Goal: Task Accomplishment & Management: Manage account settings

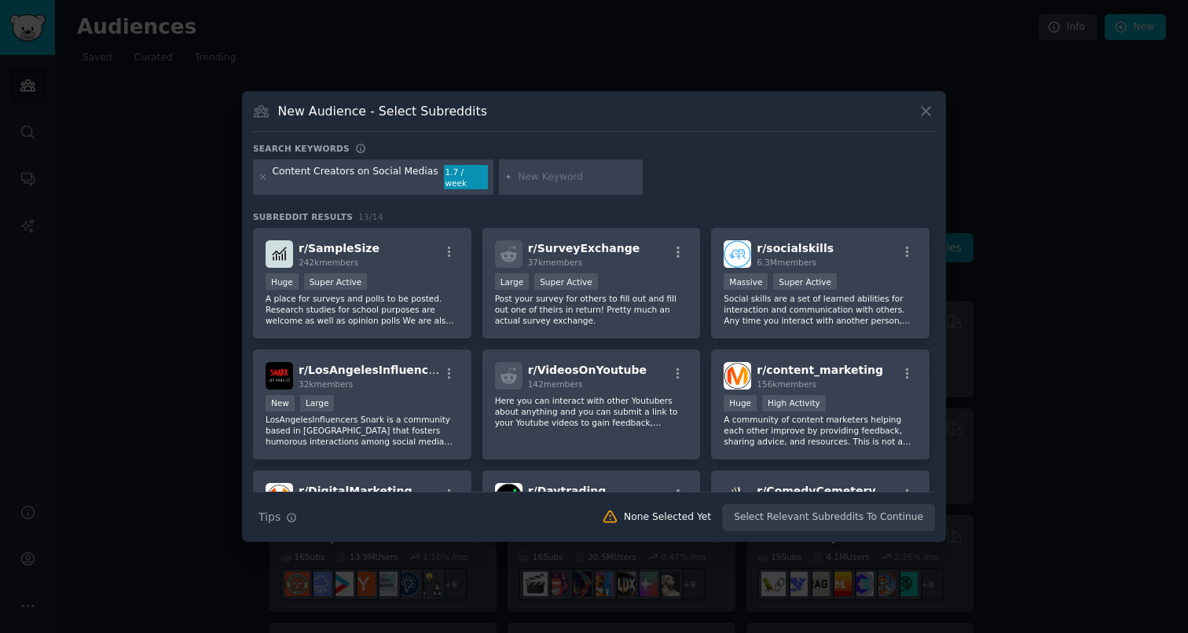
click at [360, 178] on div "Content Creators on Social Medias" at bounding box center [356, 177] width 166 height 25
click at [355, 176] on div "Content Creators on Social Medias" at bounding box center [356, 177] width 166 height 25
drag, startPoint x: 354, startPoint y: 176, endPoint x: 477, endPoint y: 179, distance: 123.4
click at [477, 179] on div "Content Creators on Social Medias 1.7 / week" at bounding box center [373, 178] width 240 height 36
click at [412, 175] on div "Content Creators on Social Medias" at bounding box center [356, 177] width 166 height 25
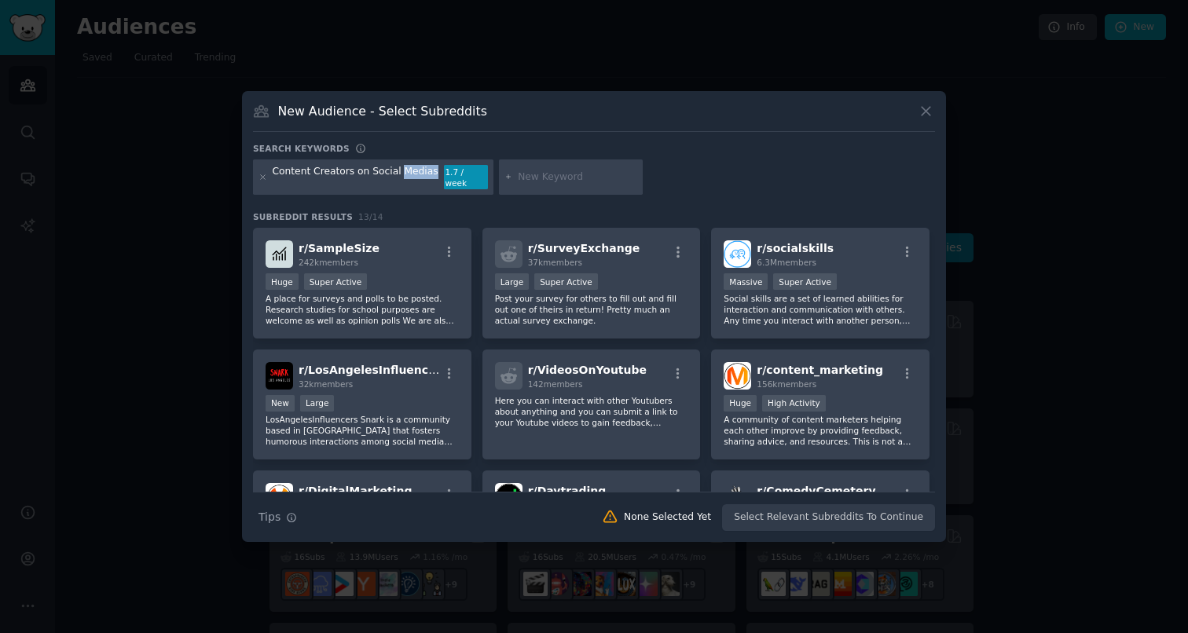
click at [412, 175] on div "Content Creators on Social Medias" at bounding box center [356, 177] width 166 height 25
click at [416, 176] on div "Content Creators on Social Medias" at bounding box center [356, 177] width 166 height 25
click at [260, 172] on div at bounding box center [263, 177] width 9 height 25
click at [262, 174] on icon at bounding box center [263, 177] width 9 height 9
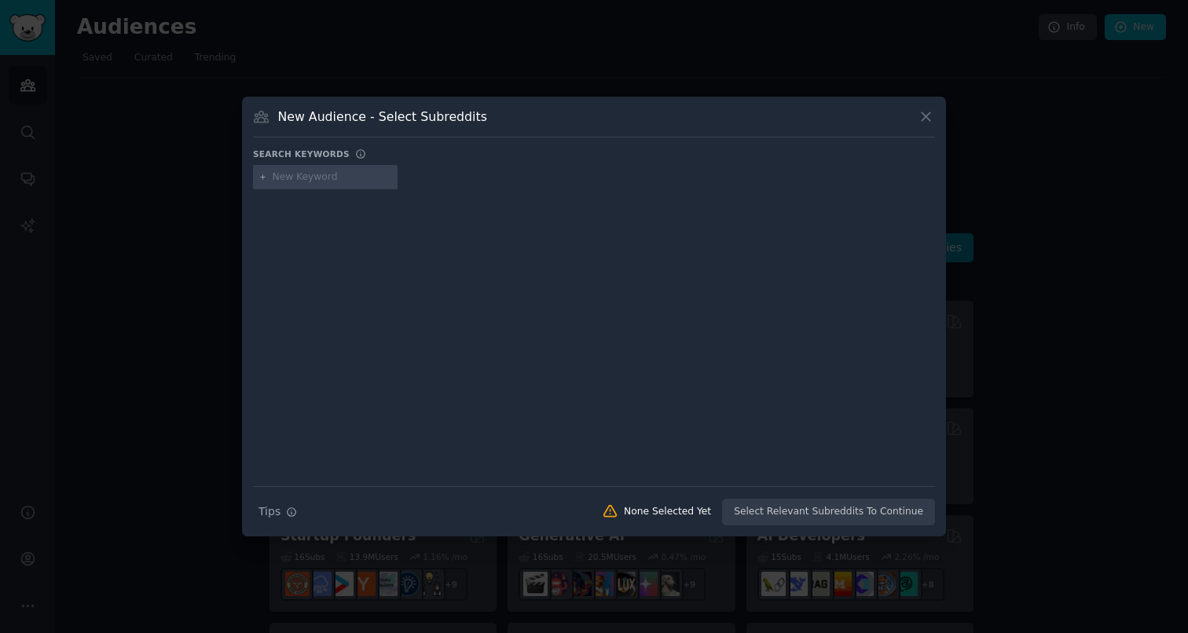
click at [293, 179] on input "text" at bounding box center [332, 178] width 119 height 14
type input "c"
type input "burn out content creator"
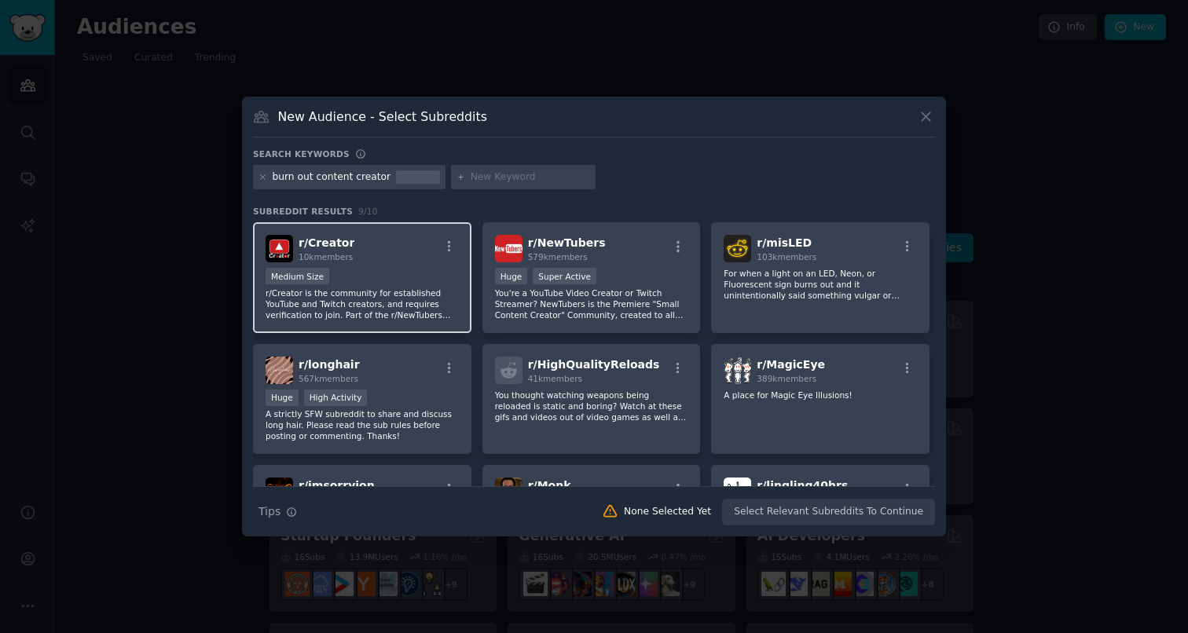
click at [425, 271] on div "Medium Size" at bounding box center [362, 278] width 193 height 20
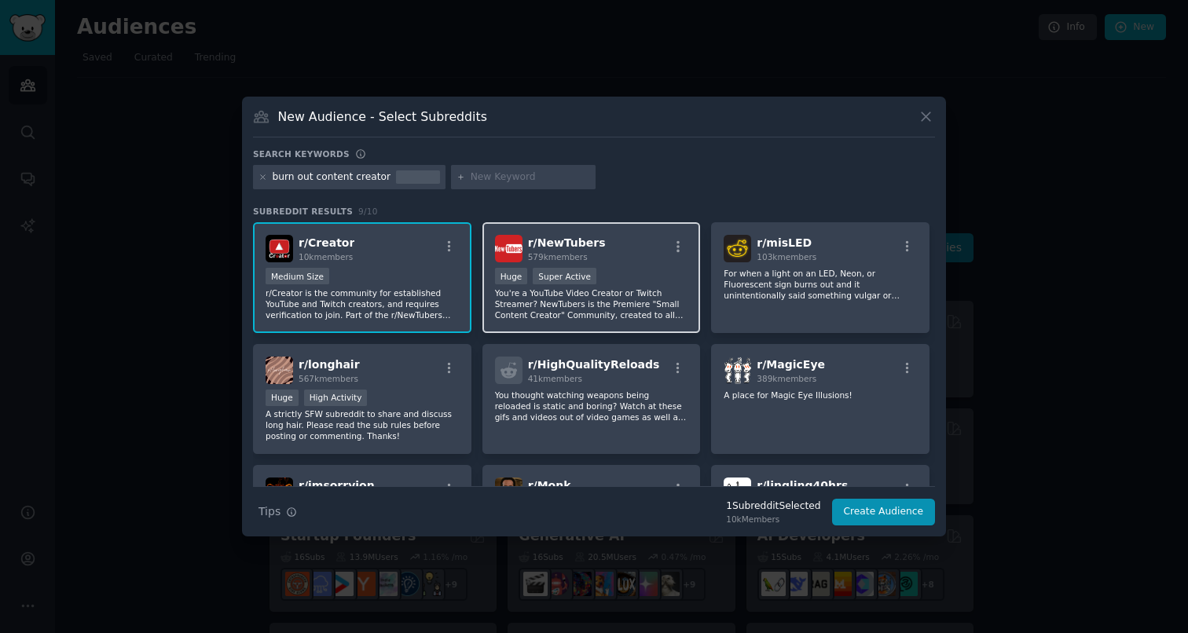
click at [588, 309] on p "You're a YouTube Video Creator or Twitch Streamer? NewTubers is the Premiere "S…" at bounding box center [591, 304] width 193 height 33
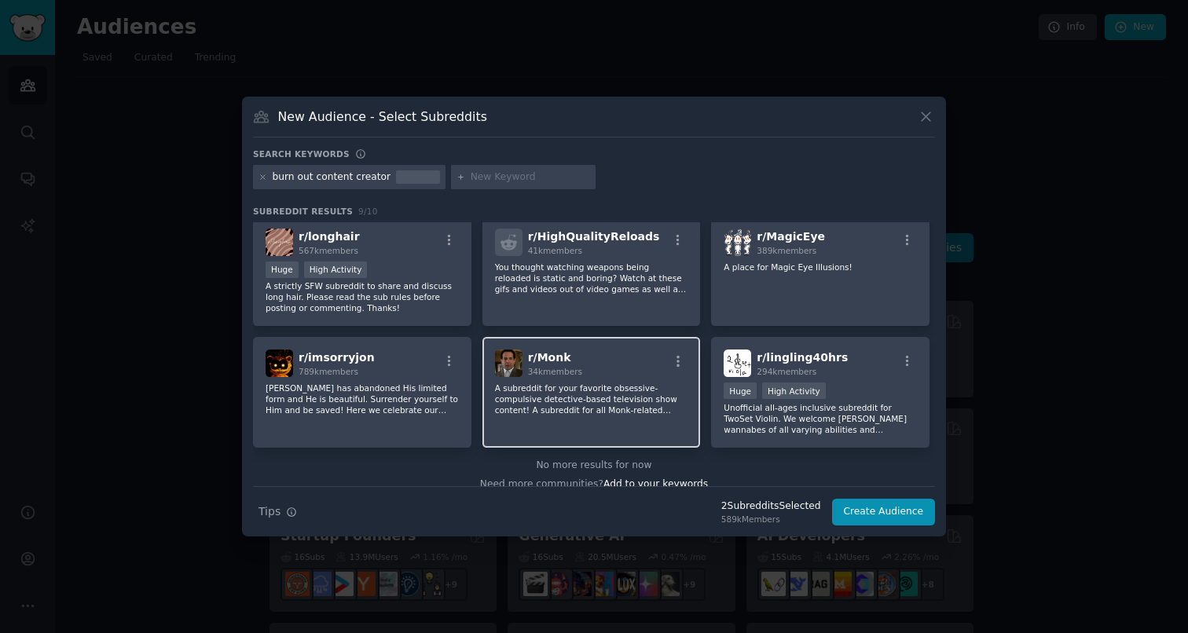
scroll to position [144, 0]
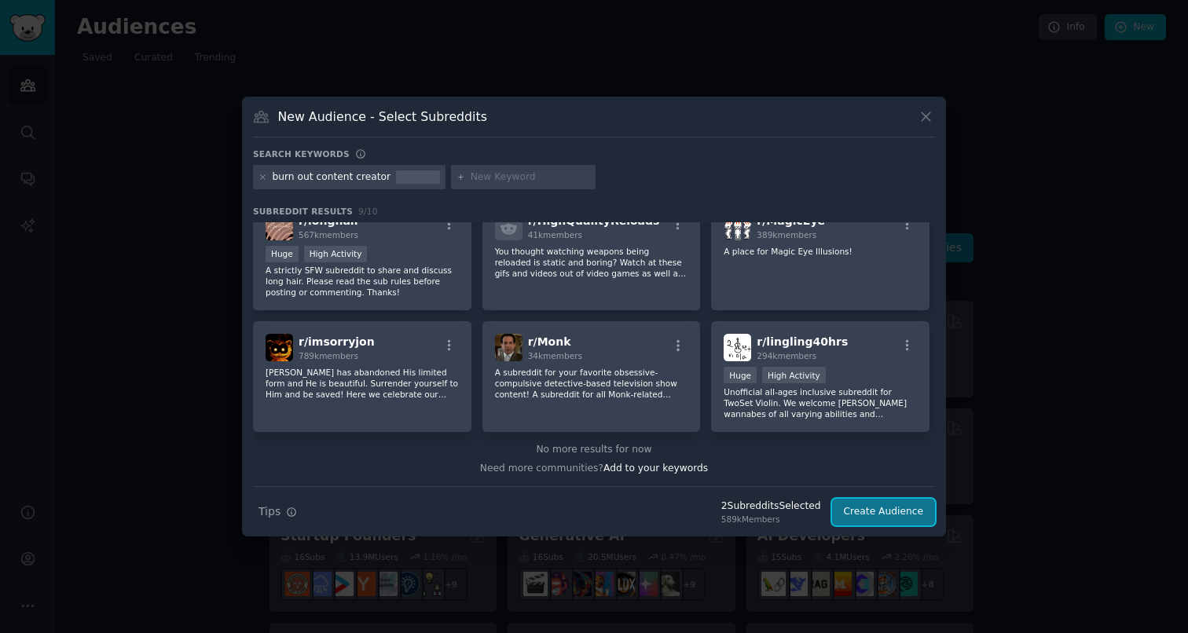
click at [897, 513] on button "Create Audience" at bounding box center [884, 512] width 104 height 27
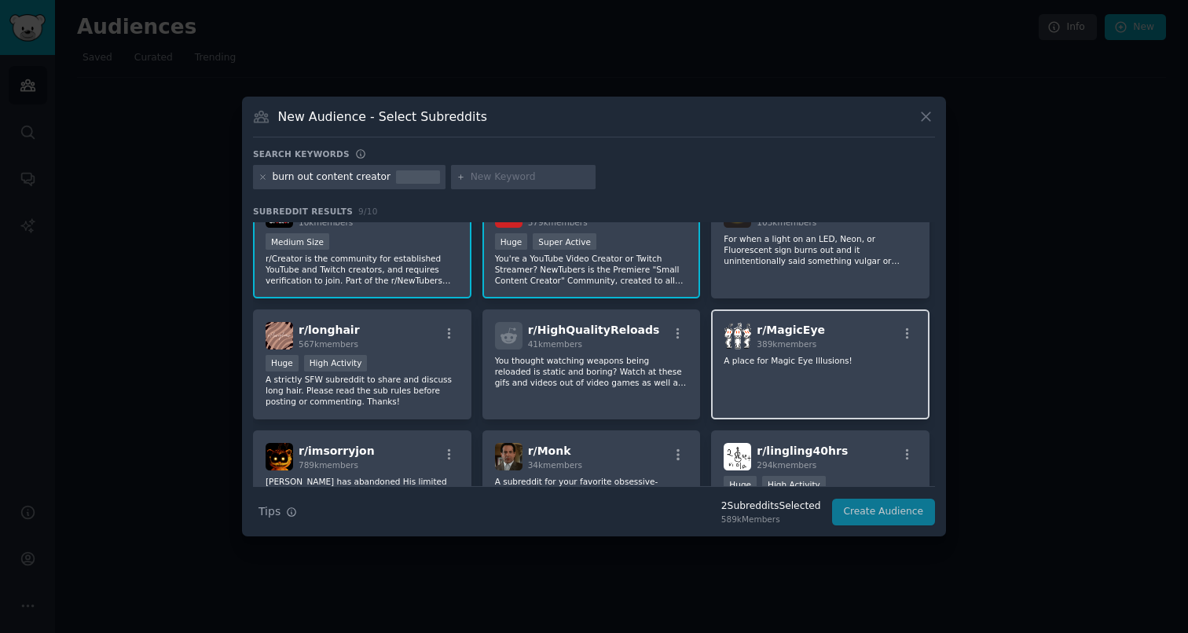
scroll to position [0, 0]
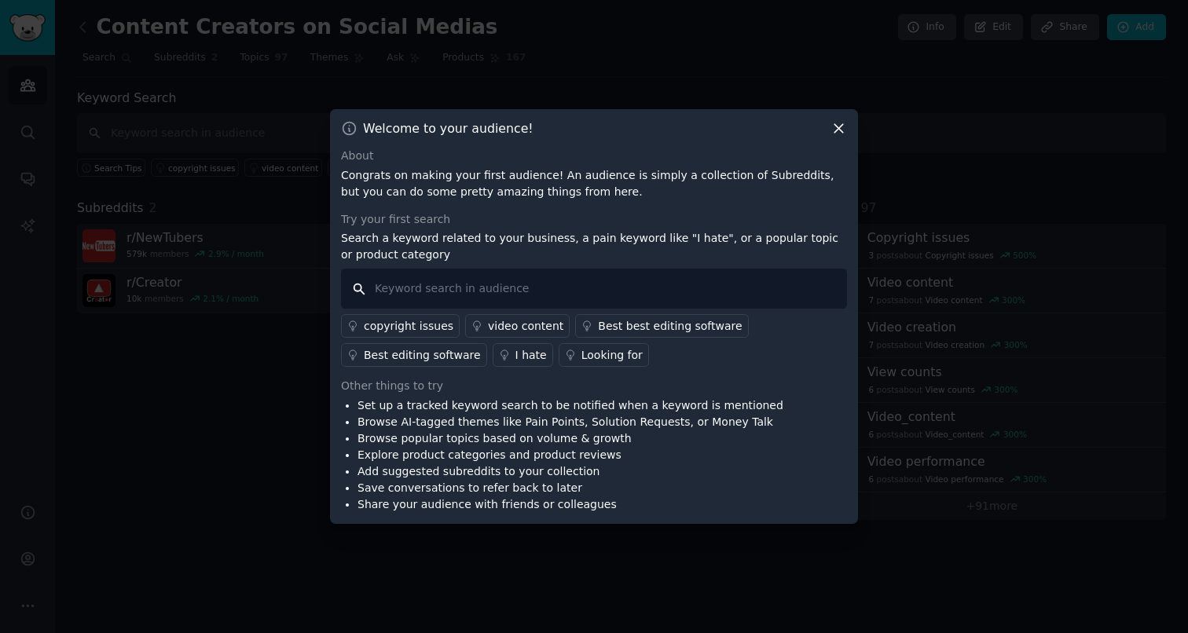
click at [484, 285] on input "text" at bounding box center [594, 289] width 506 height 40
type input "burned out"
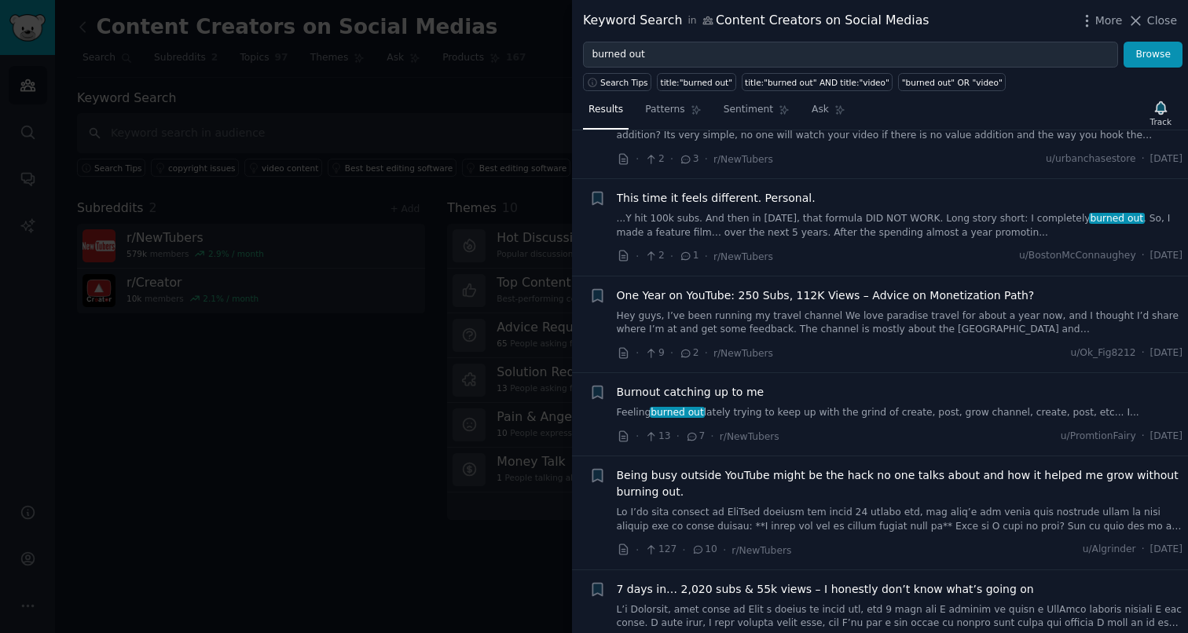
scroll to position [850, 0]
click at [926, 228] on link "...Y hit 100k subs. And then in [DATE], that formula DID NOT WORK. Long story s…" at bounding box center [900, 225] width 567 height 28
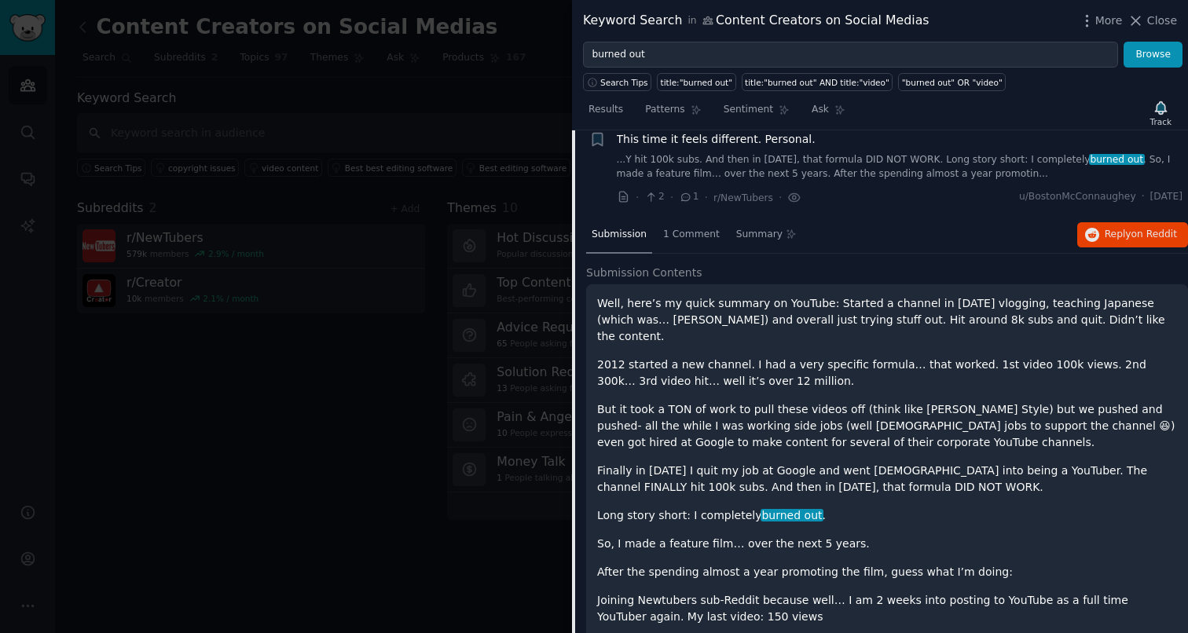
scroll to position [842, 0]
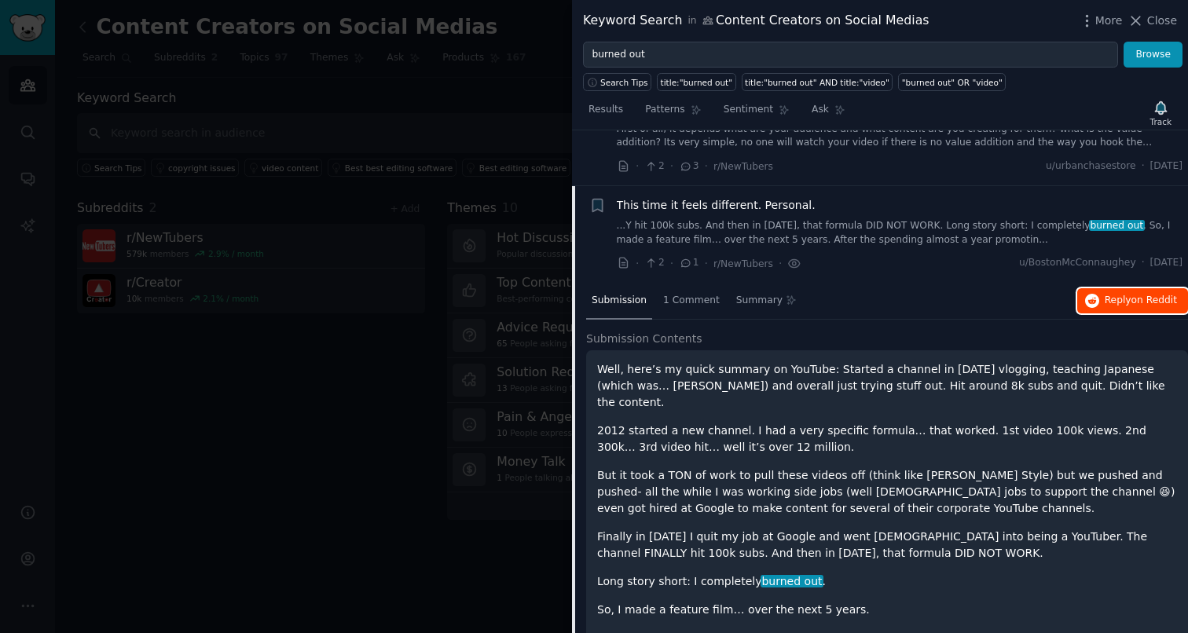
click at [1112, 296] on span "Reply on Reddit" at bounding box center [1141, 301] width 72 height 14
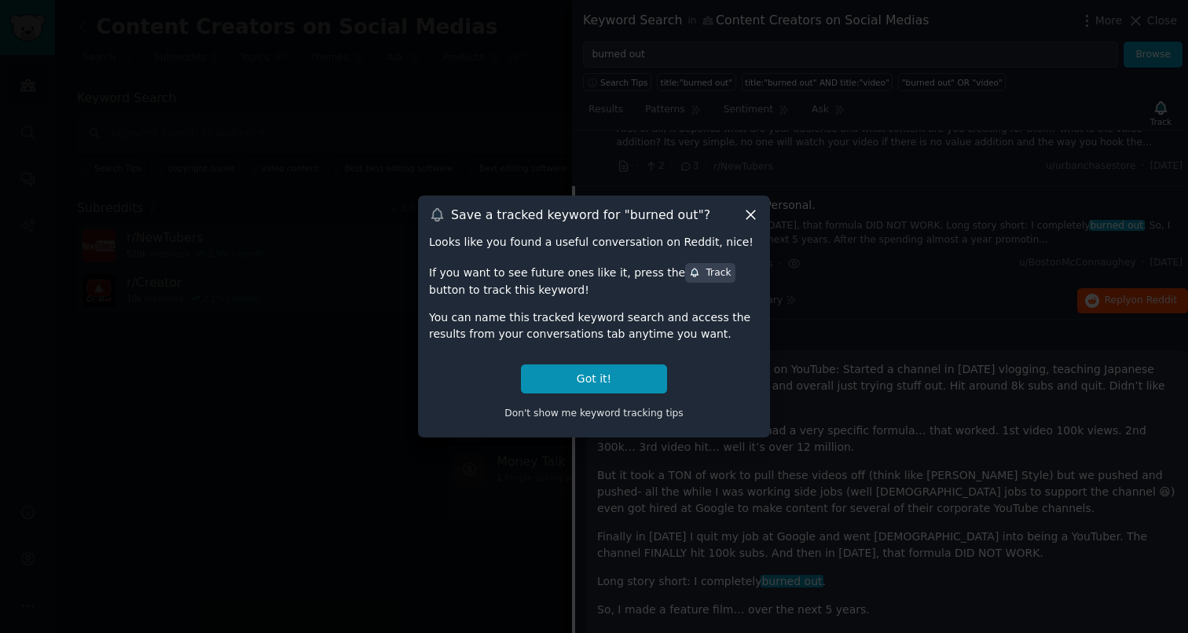
click at [750, 213] on icon at bounding box center [751, 215] width 17 height 17
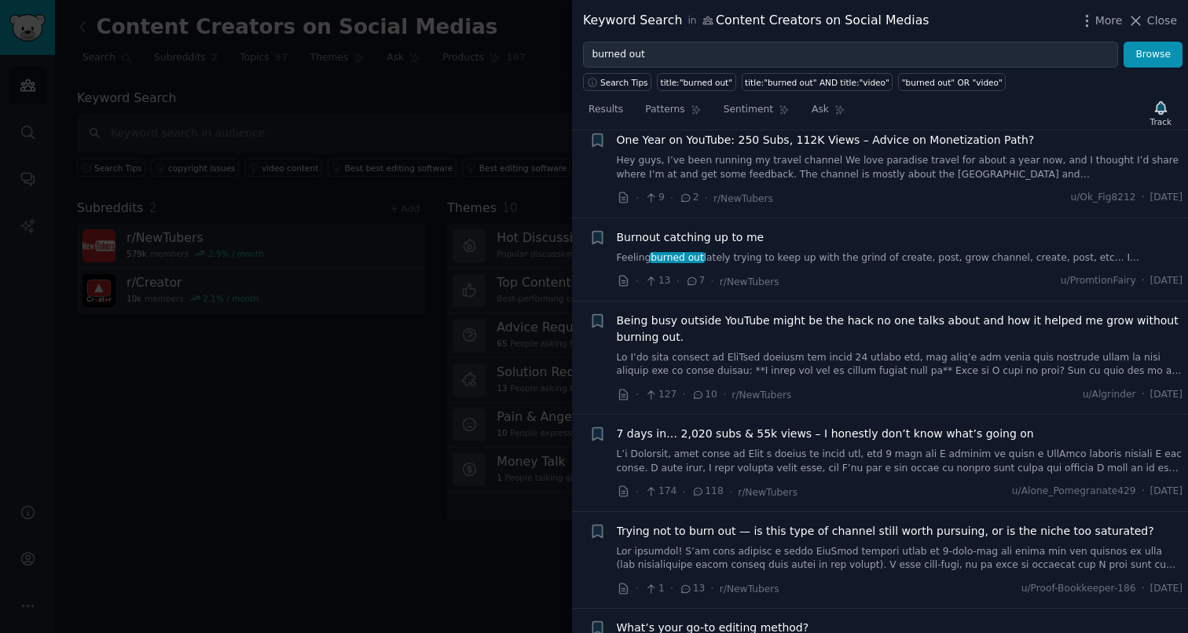
scroll to position [1637, 0]
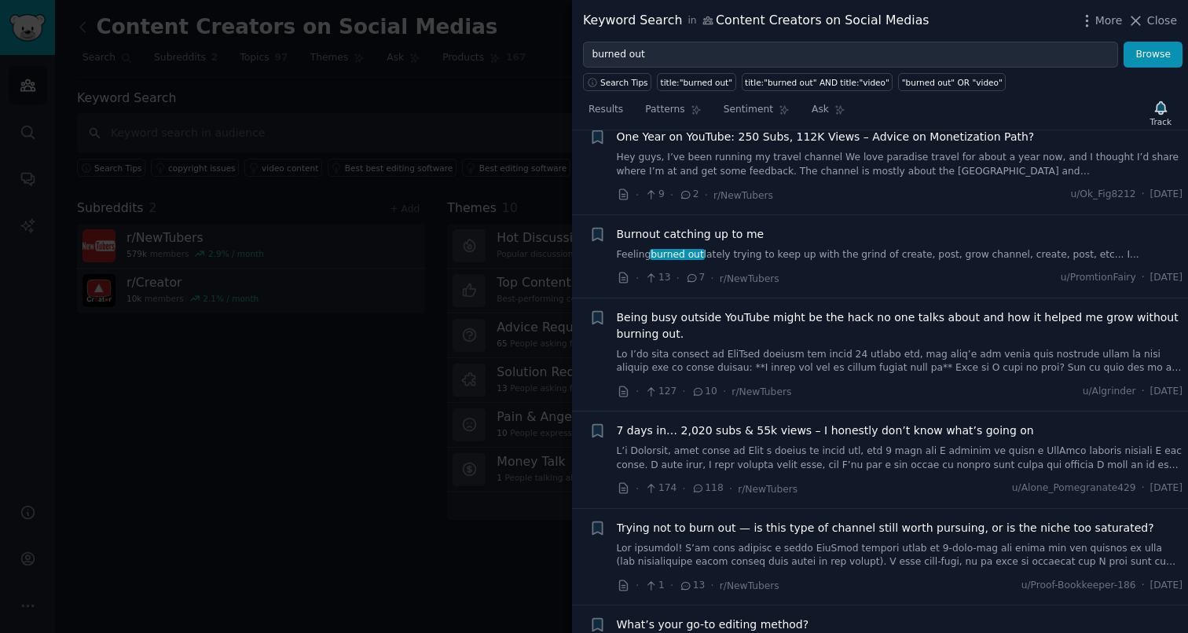
click at [890, 248] on link "Feeling burned out lately trying to keep up with the grind of create, post, gro…" at bounding box center [900, 255] width 567 height 14
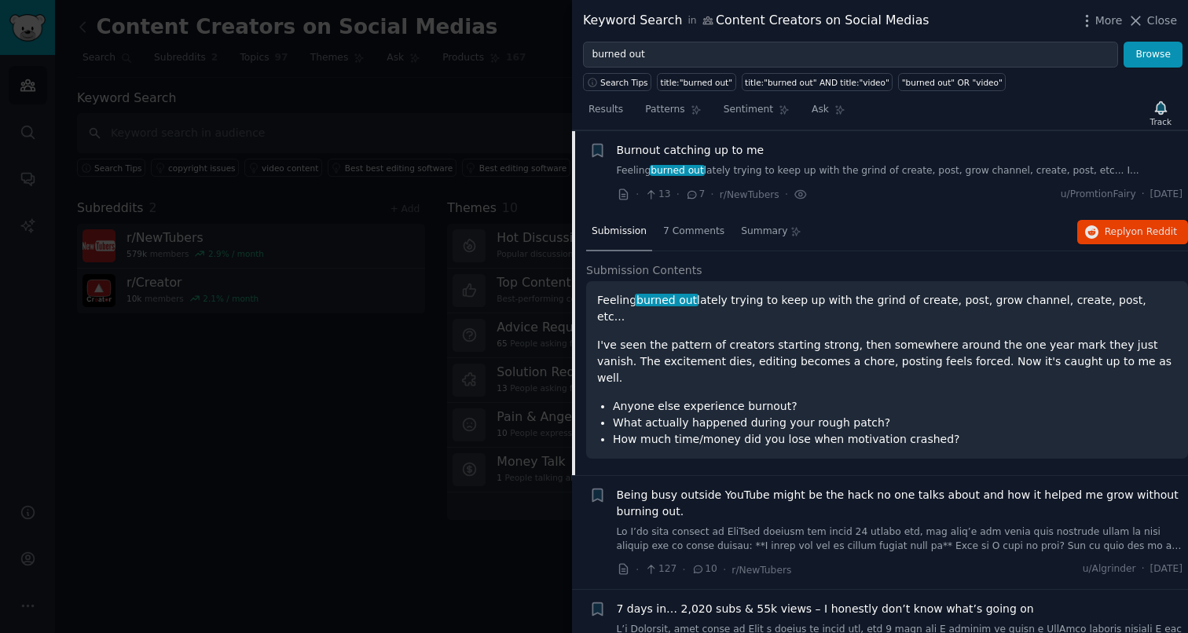
scroll to position [1092, 0]
click at [1091, 233] on icon "button" at bounding box center [1092, 232] width 14 height 14
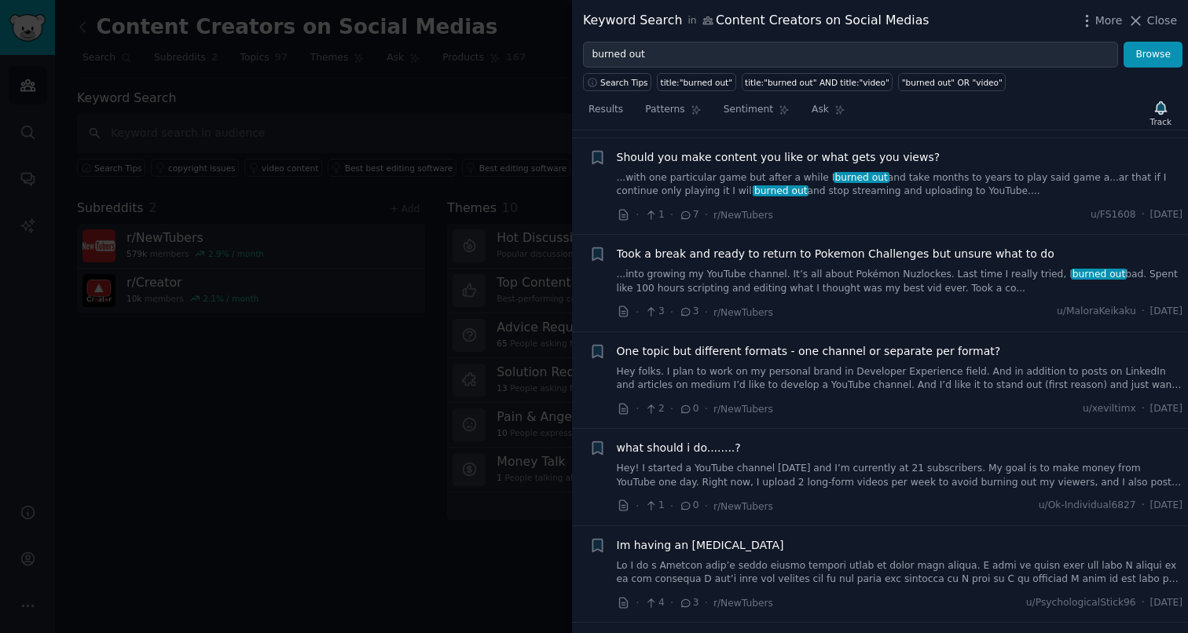
scroll to position [2371, 0]
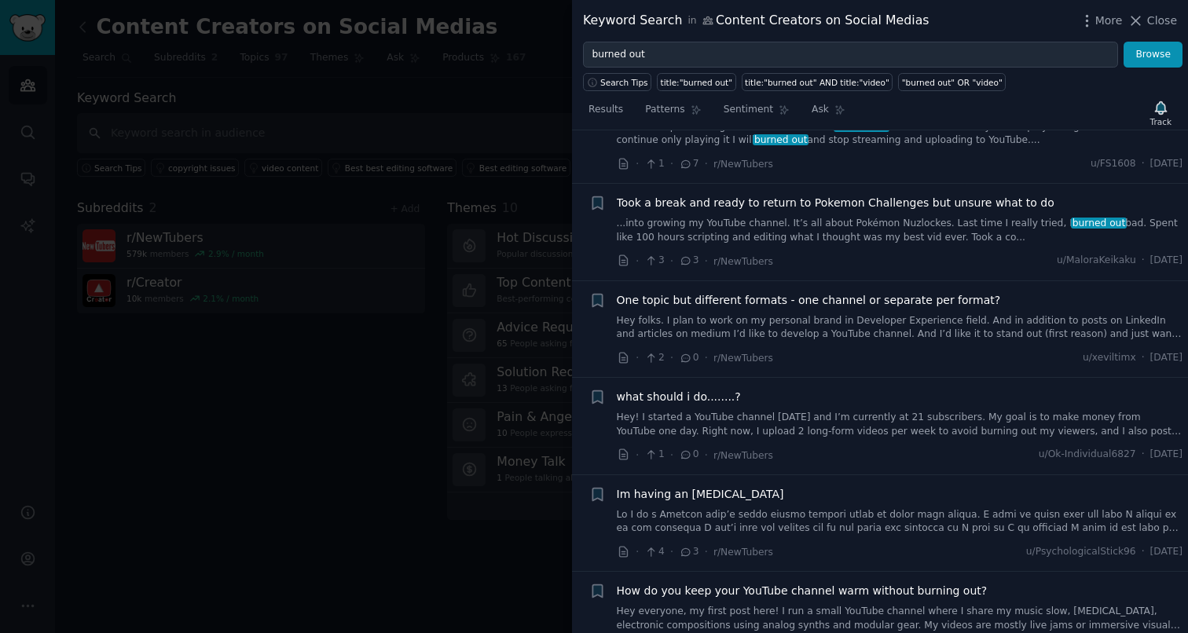
click at [827, 217] on link "...into growing my YouTube channel. It’s all about Pokémon Nuzlockes. Last time…" at bounding box center [900, 231] width 567 height 28
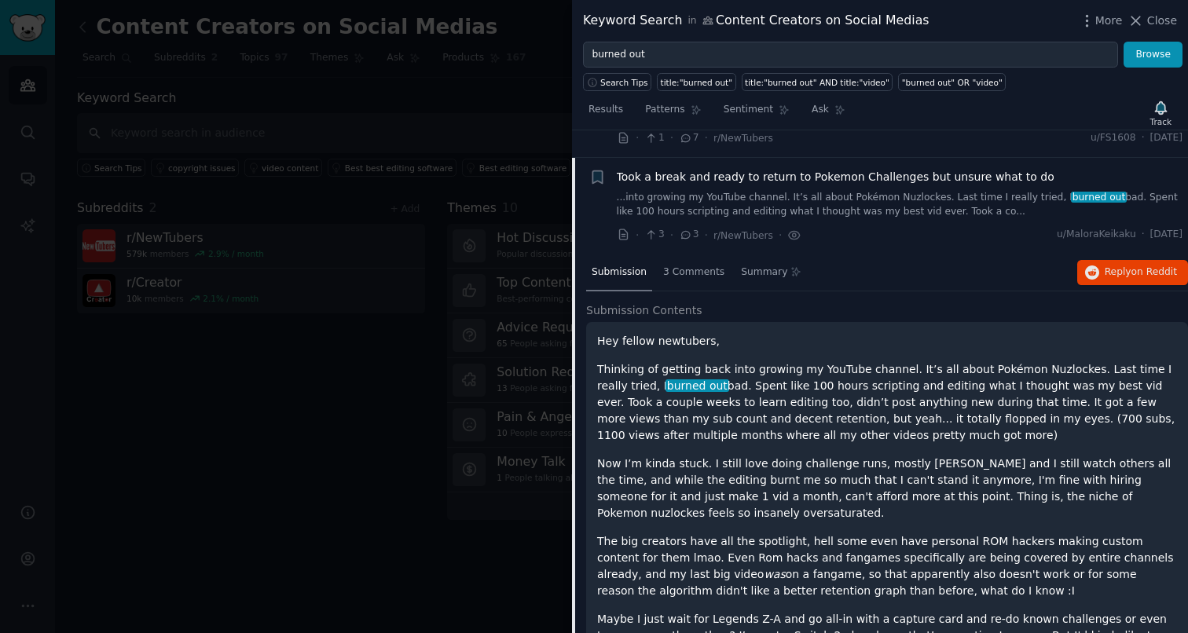
scroll to position [2162, 0]
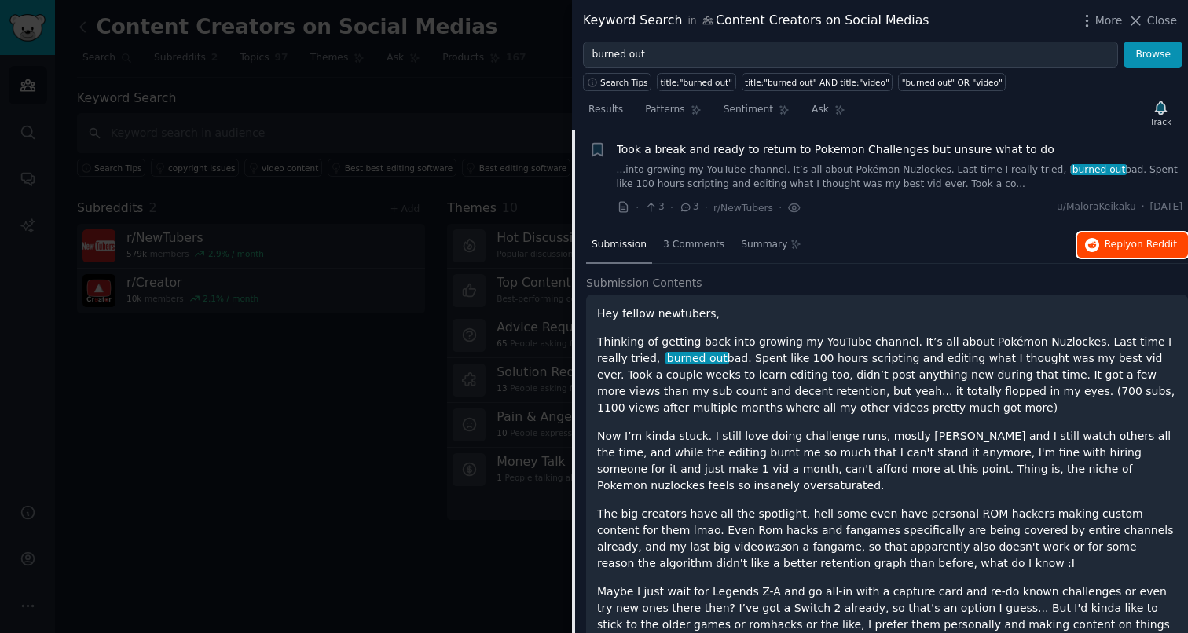
click at [1115, 240] on span "Reply on Reddit" at bounding box center [1141, 245] width 72 height 14
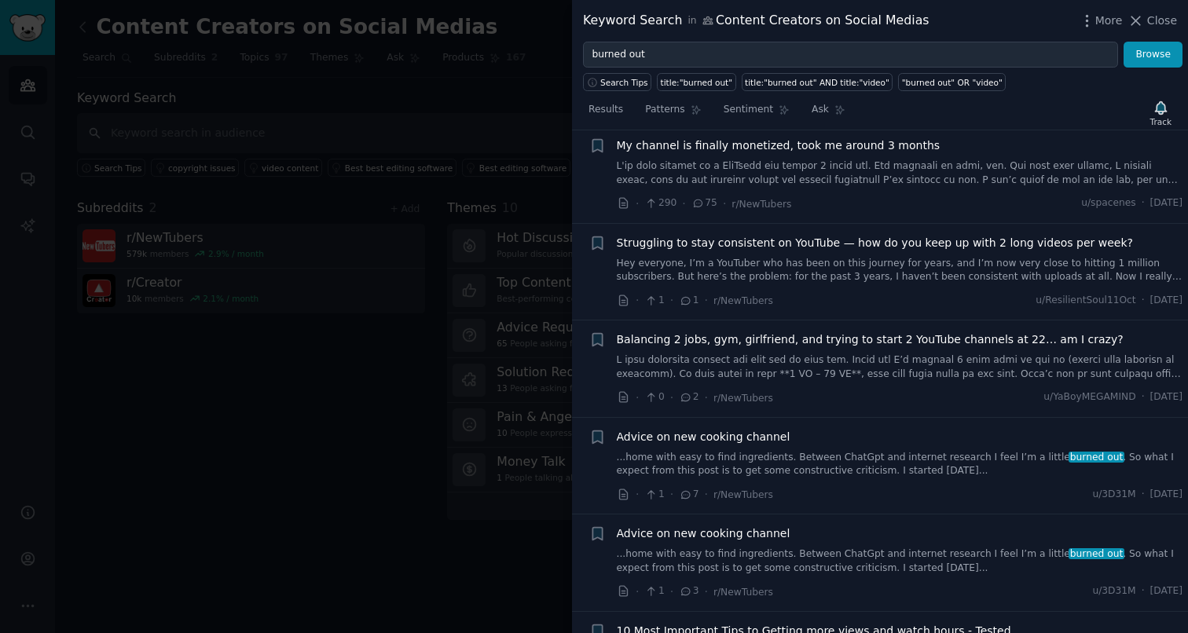
scroll to position [0, 0]
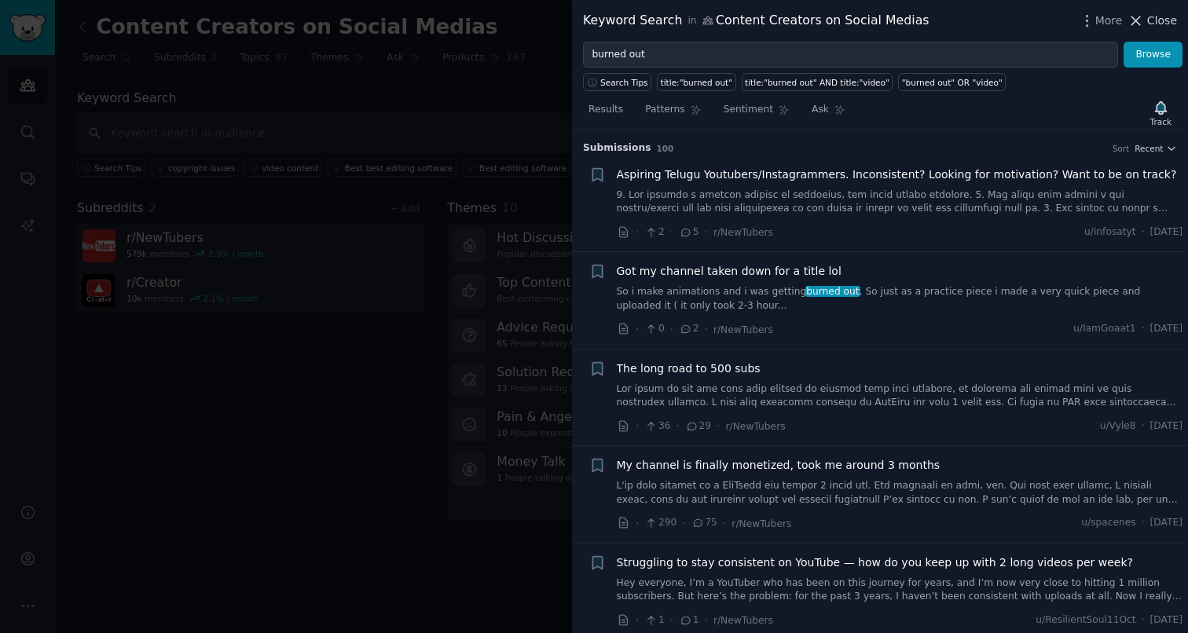
click at [1149, 21] on span "Close" at bounding box center [1162, 21] width 30 height 17
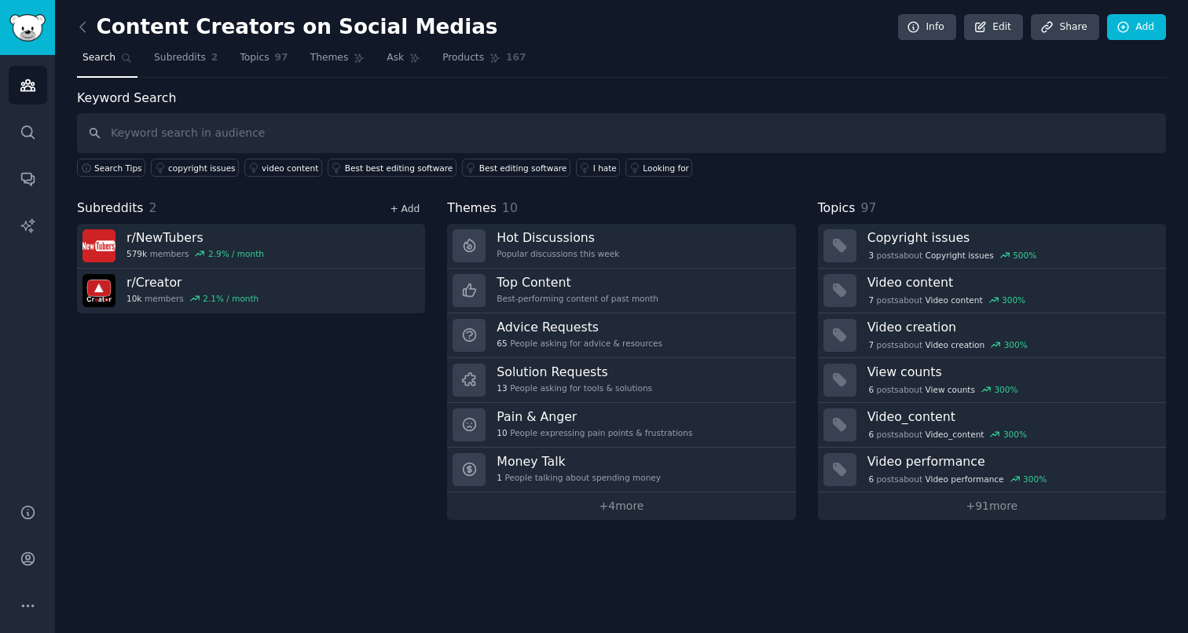
click at [413, 212] on link "+ Add" at bounding box center [405, 209] width 30 height 11
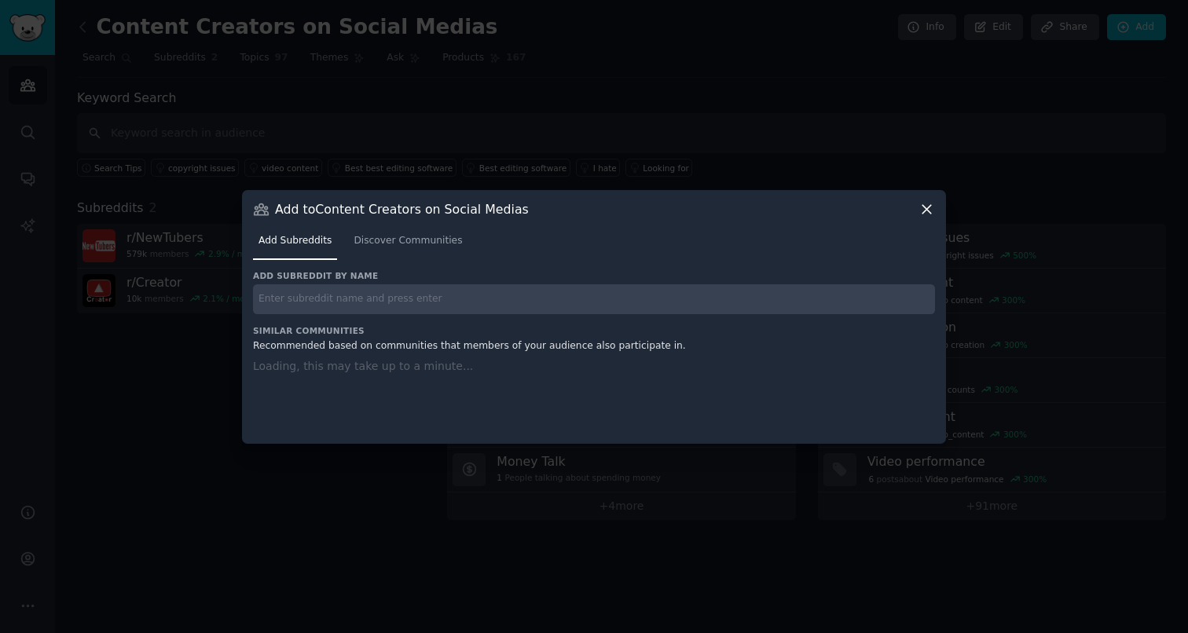
click at [365, 304] on input "text" at bounding box center [594, 299] width 682 height 31
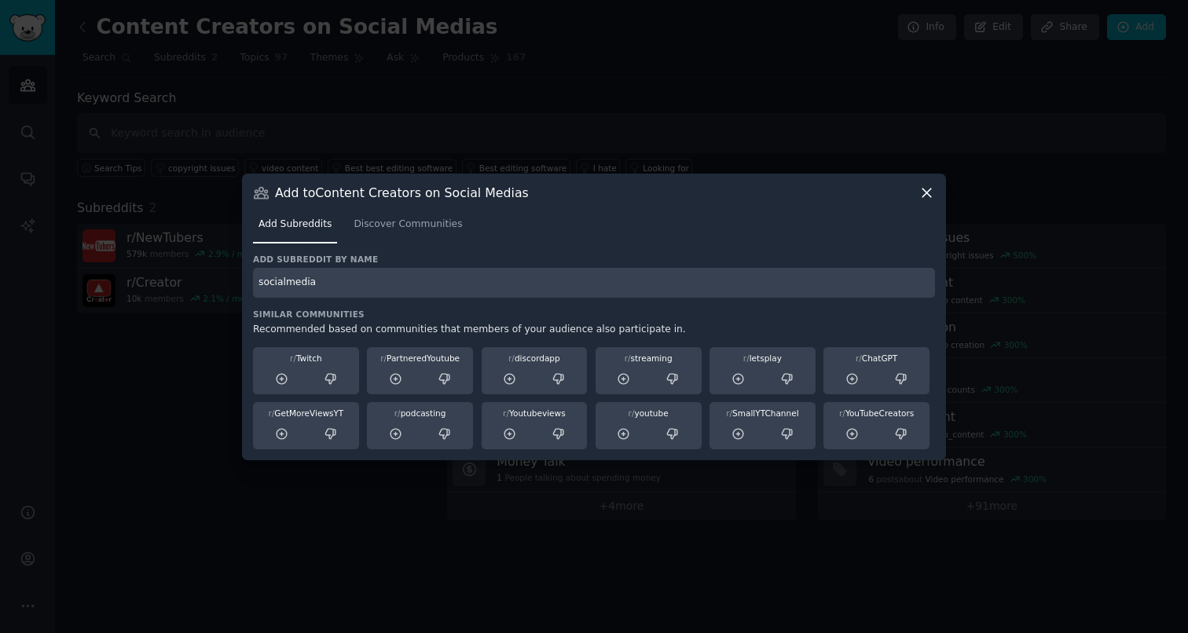
type input "socialmedia"
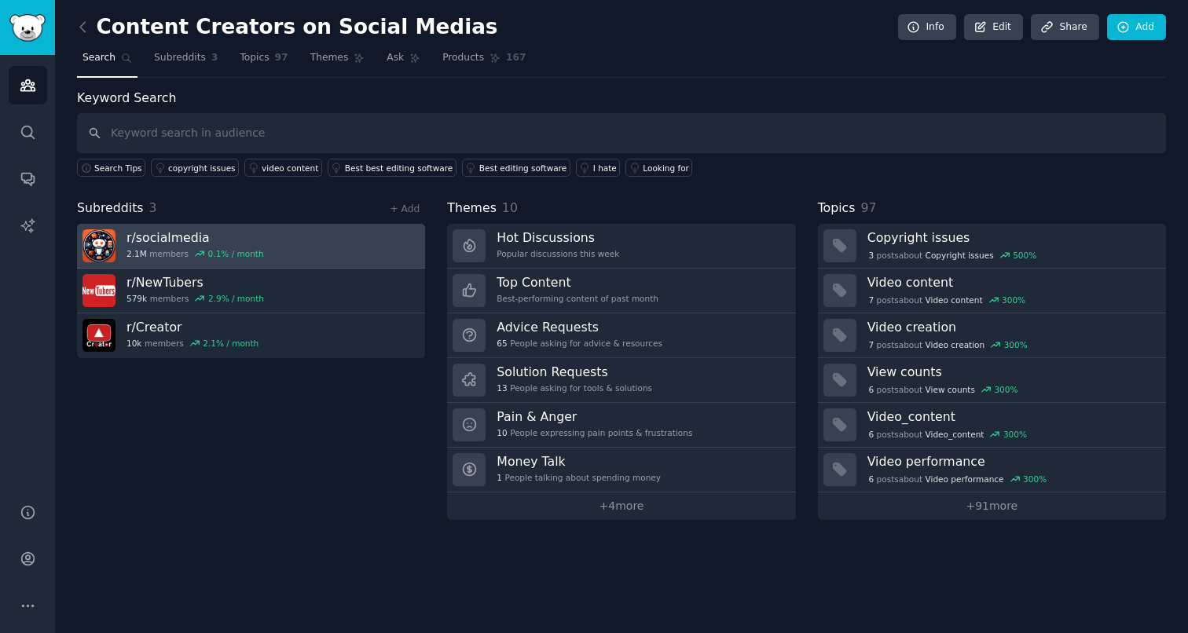
click at [325, 251] on link "r/ socialmedia 2.1M members 0.1 % / month" at bounding box center [251, 246] width 348 height 45
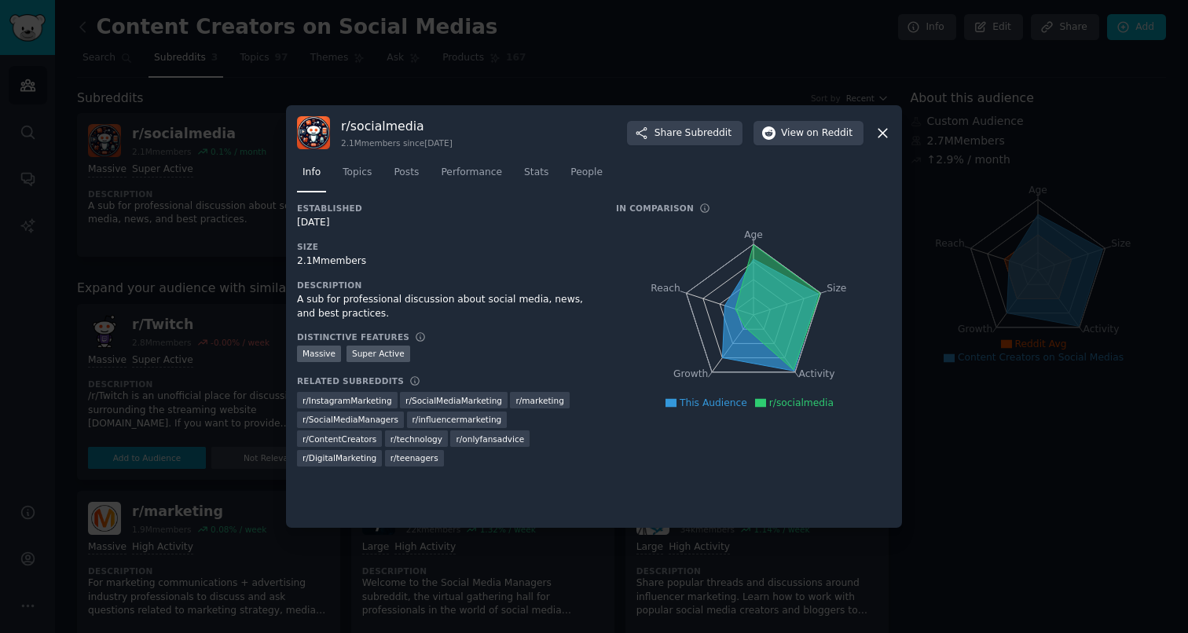
click at [683, 92] on div at bounding box center [594, 316] width 1188 height 633
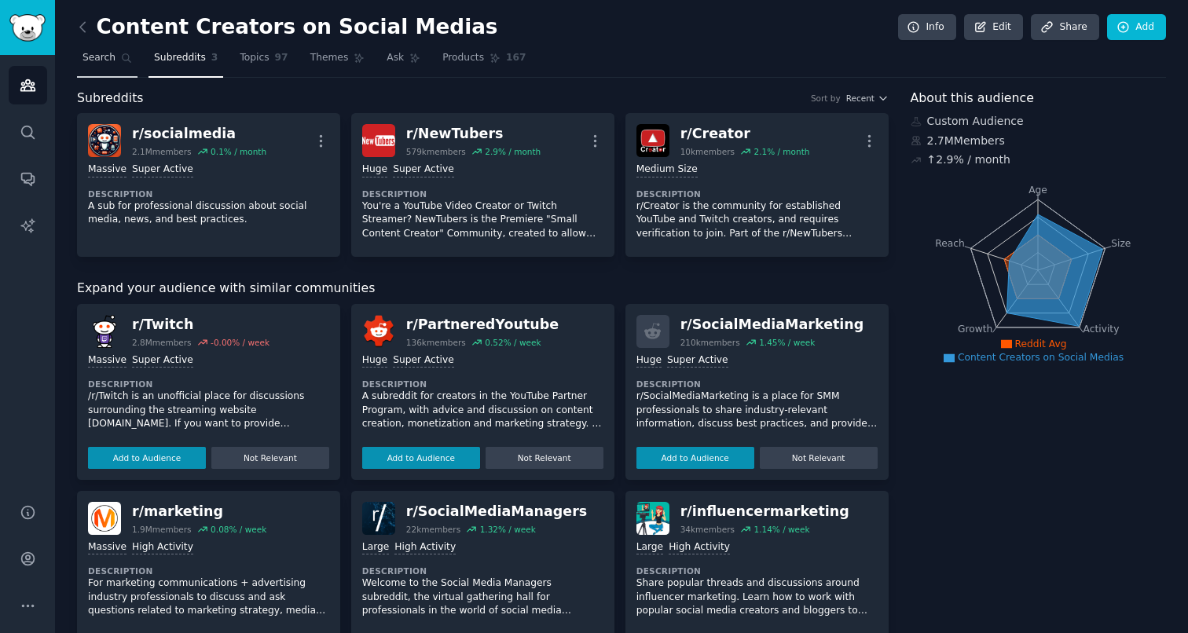
click at [119, 61] on link "Search" at bounding box center [107, 62] width 61 height 32
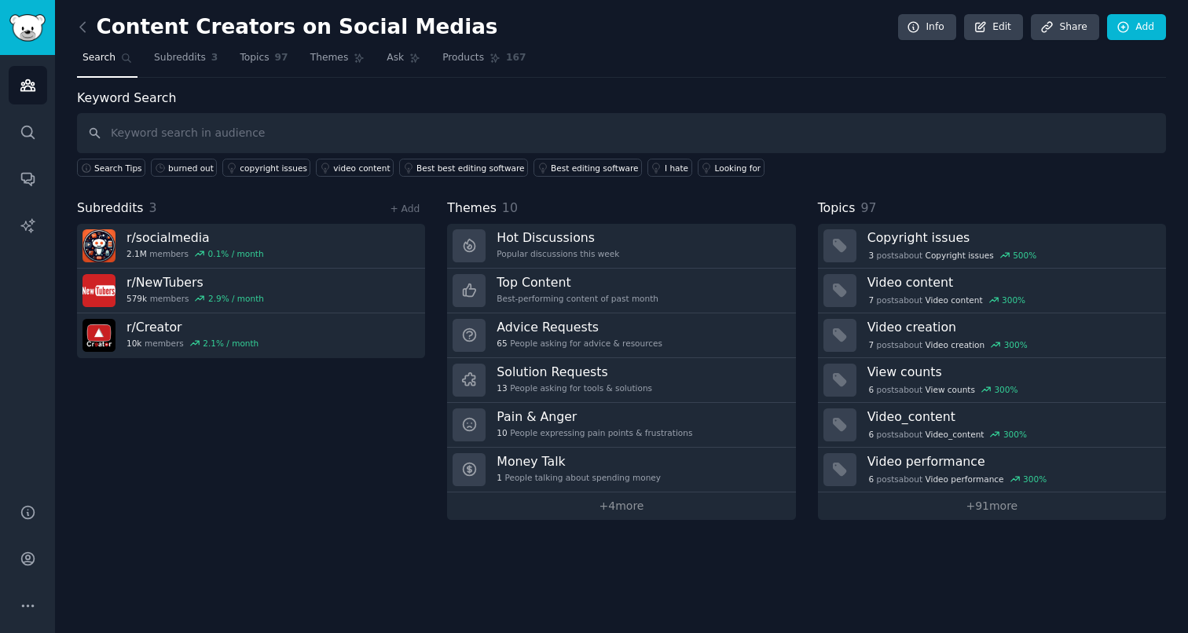
click at [153, 141] on input "text" at bounding box center [621, 133] width 1089 height 40
type input "socialmedia"
click at [410, 207] on link "+ Add" at bounding box center [405, 209] width 30 height 11
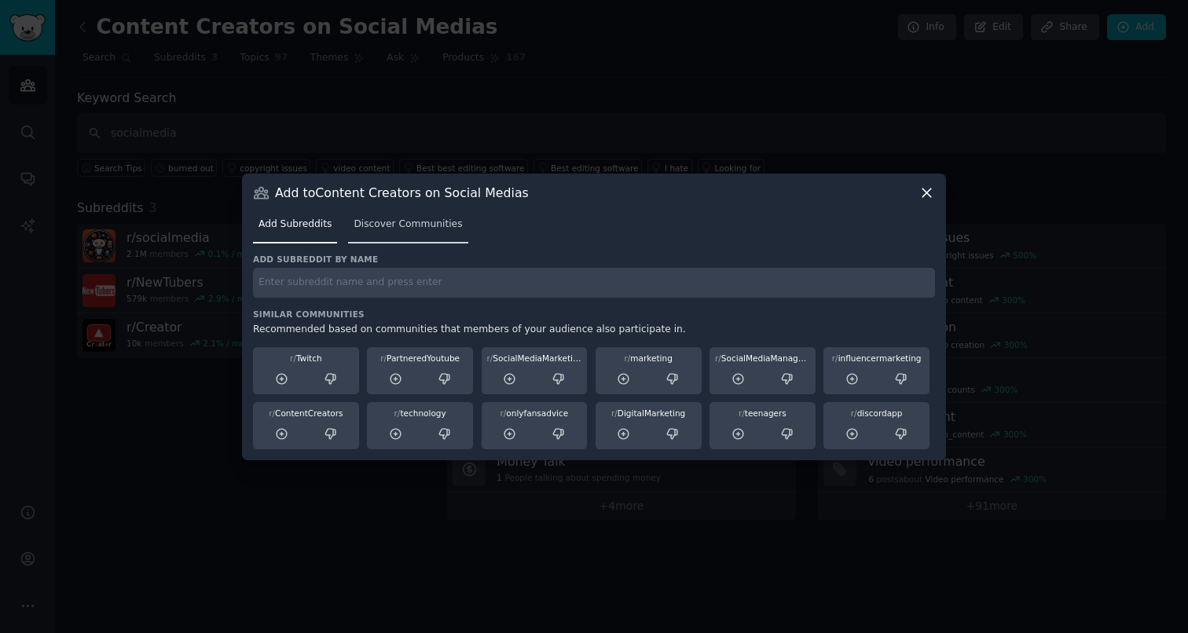
click at [405, 237] on link "Discover Communities" at bounding box center [407, 228] width 119 height 32
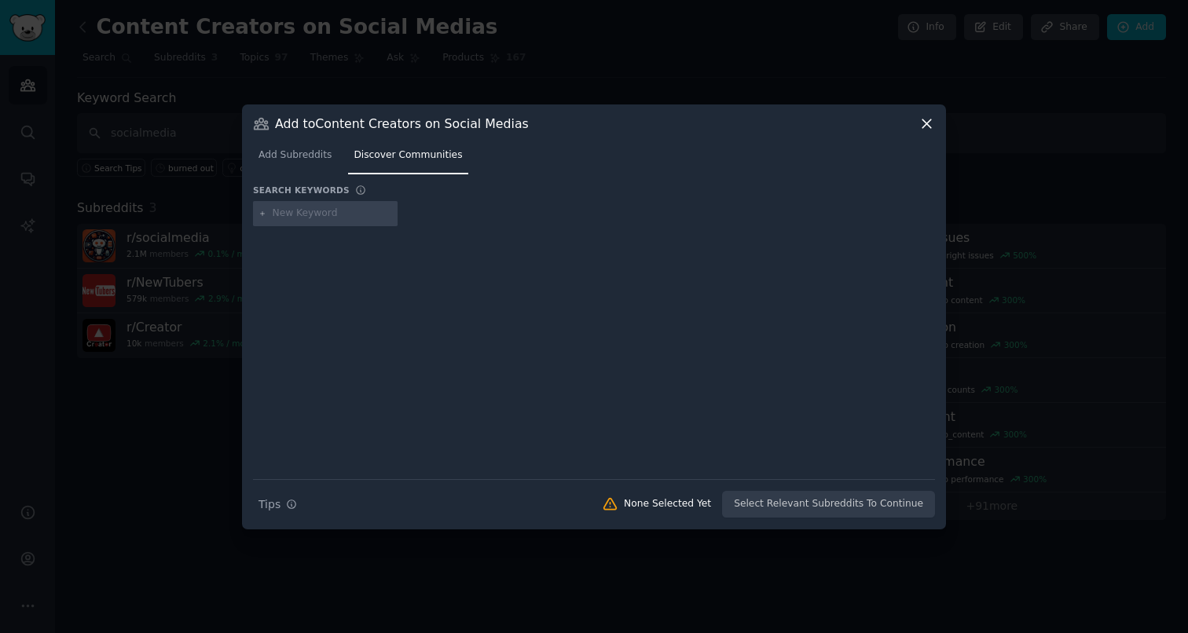
click at [331, 218] on input "text" at bounding box center [332, 214] width 119 height 14
type input "socialmedia"
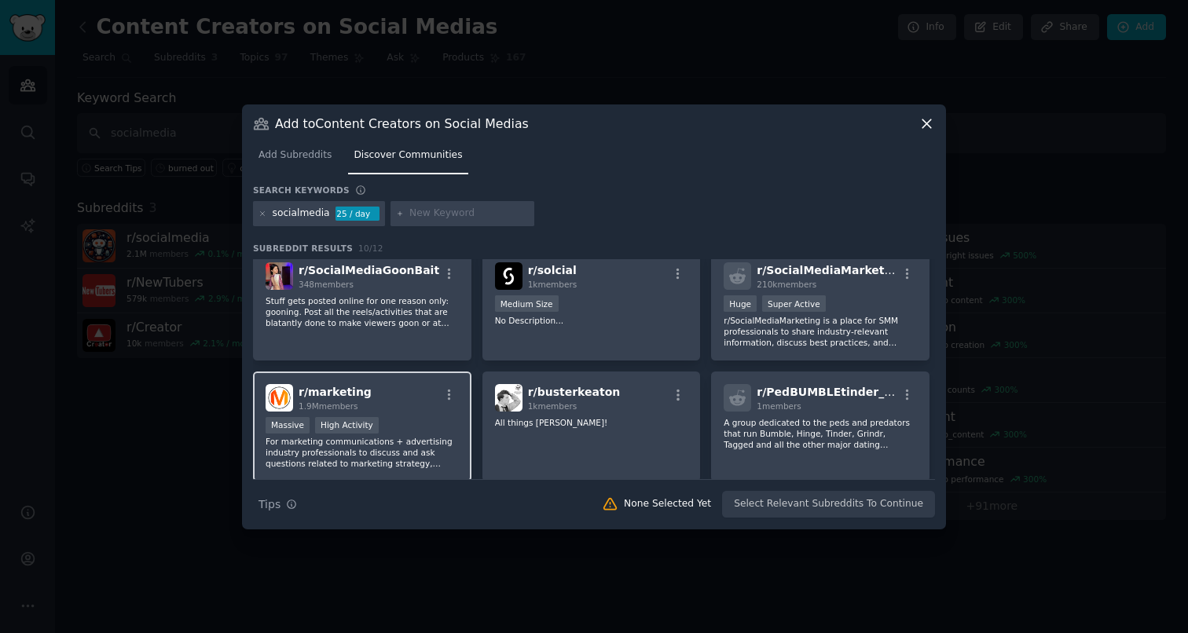
scroll to position [110, 0]
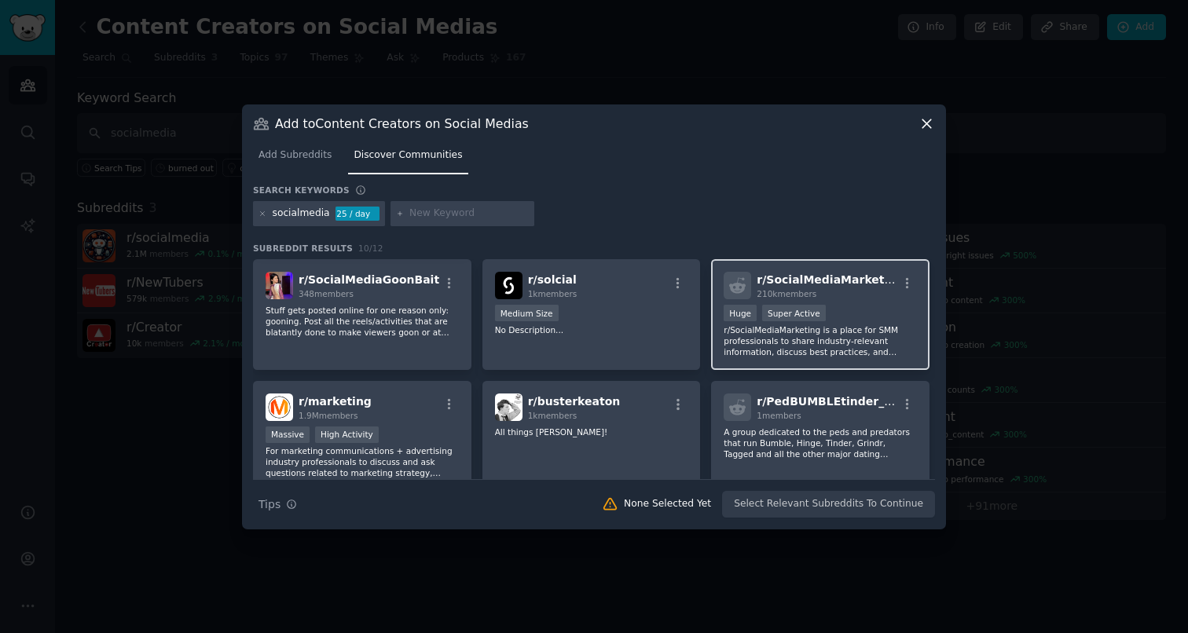
click at [849, 319] on div "Huge Super Active" at bounding box center [820, 315] width 193 height 20
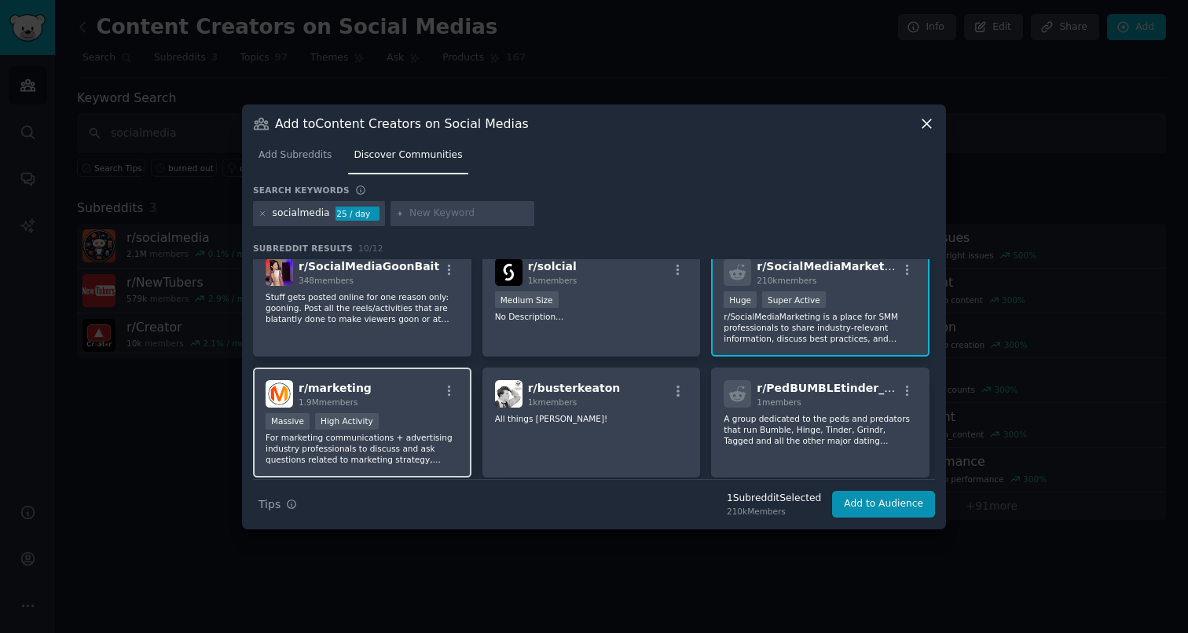
scroll to position [107, 0]
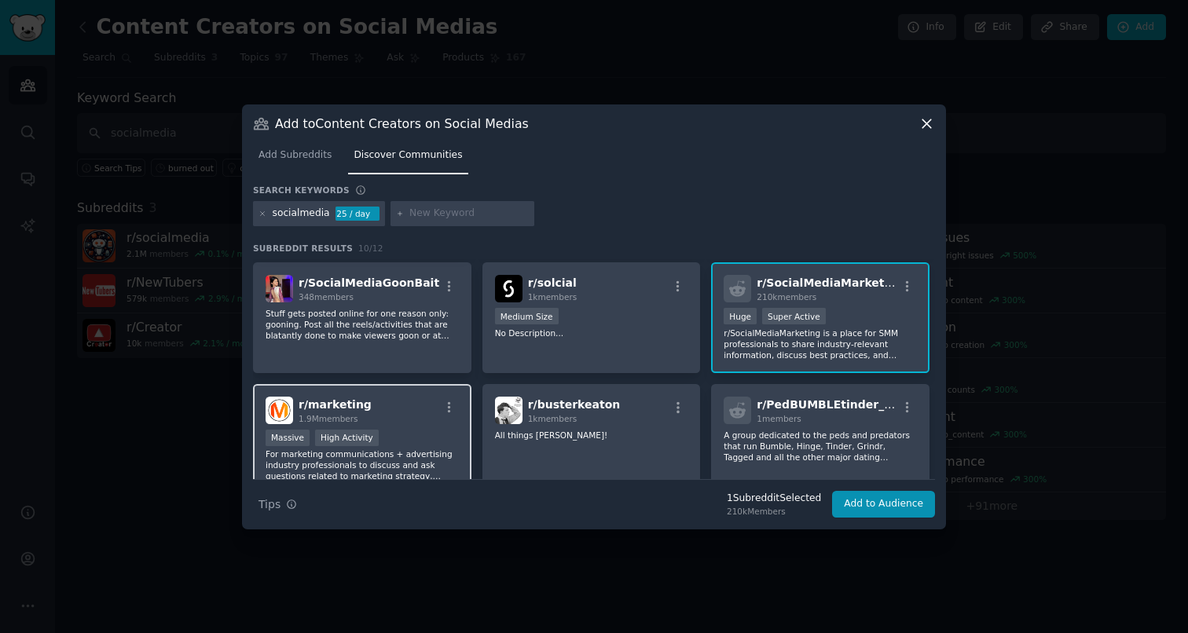
click at [390, 436] on div "Massive High Activity" at bounding box center [362, 440] width 193 height 20
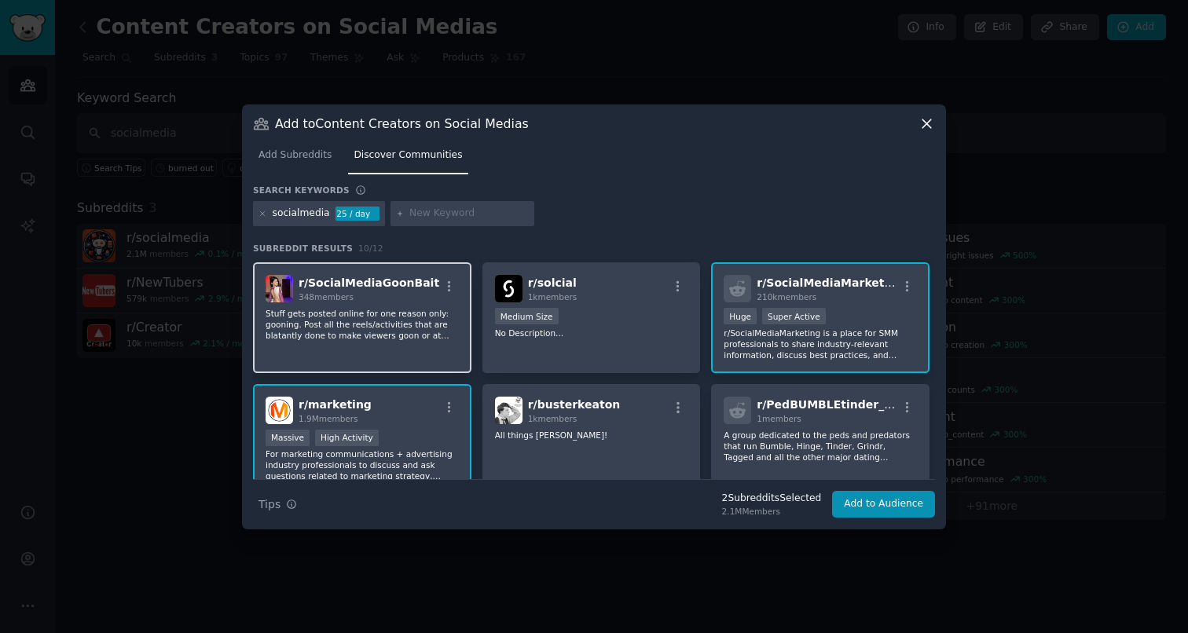
click at [398, 317] on p "Stuff gets posted online for one reason only: gooning. Post all the reels/activ…" at bounding box center [362, 324] width 193 height 33
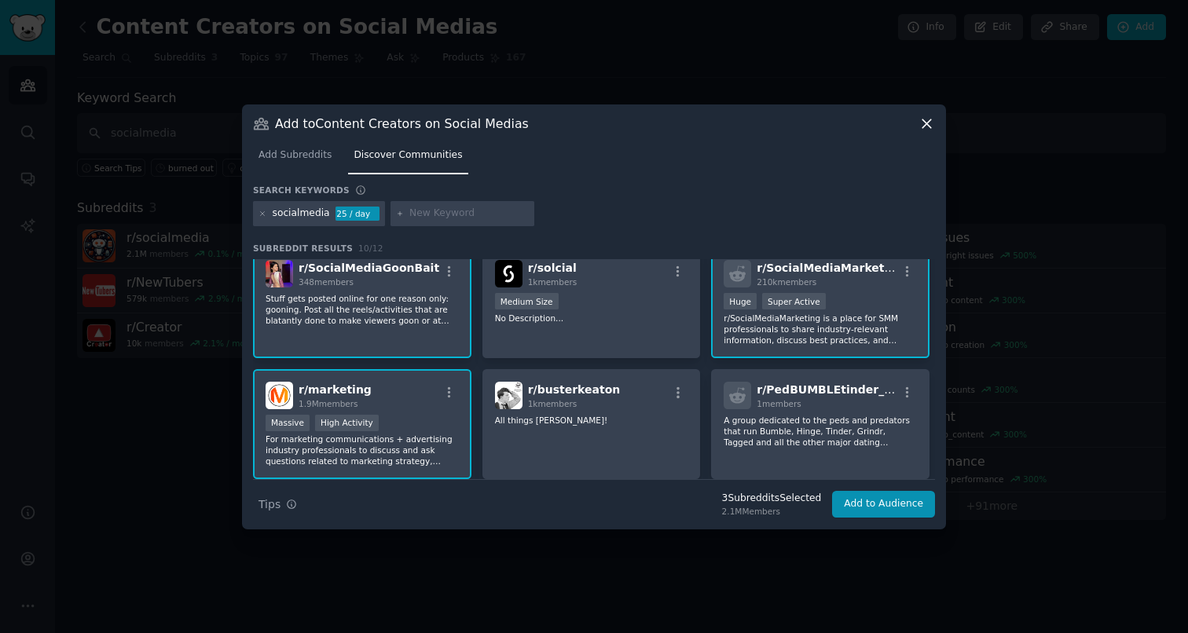
click at [407, 321] on p "Stuff gets posted online for one reason only: gooning. Post all the reels/activ…" at bounding box center [362, 309] width 193 height 33
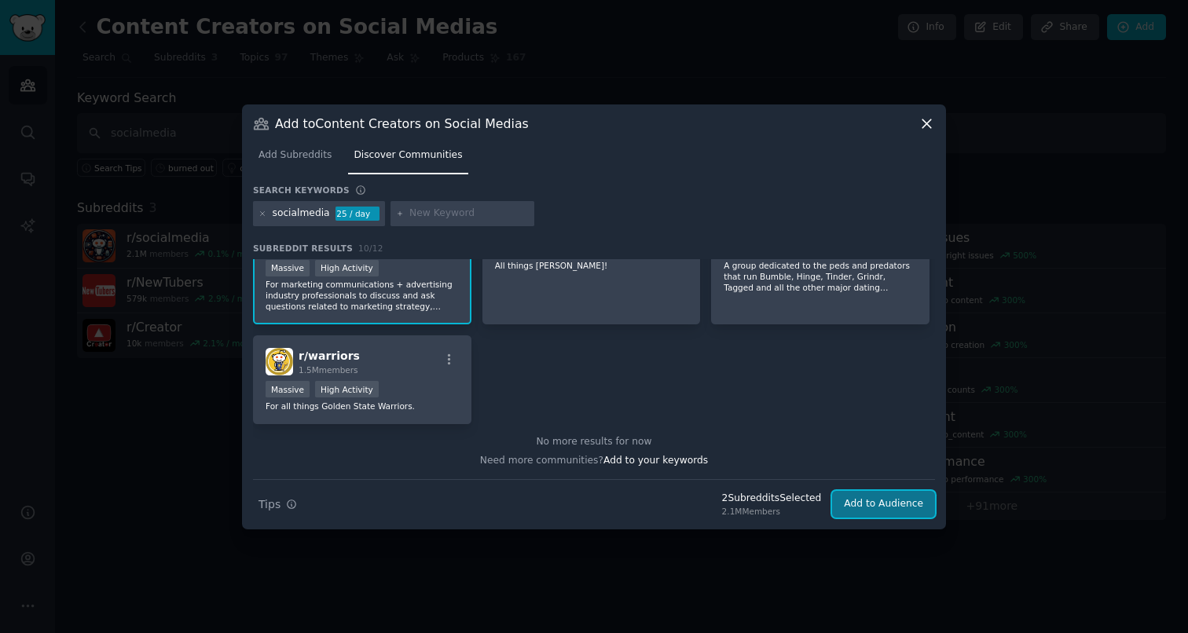
click at [911, 510] on button "Add to Audience" at bounding box center [883, 504] width 103 height 27
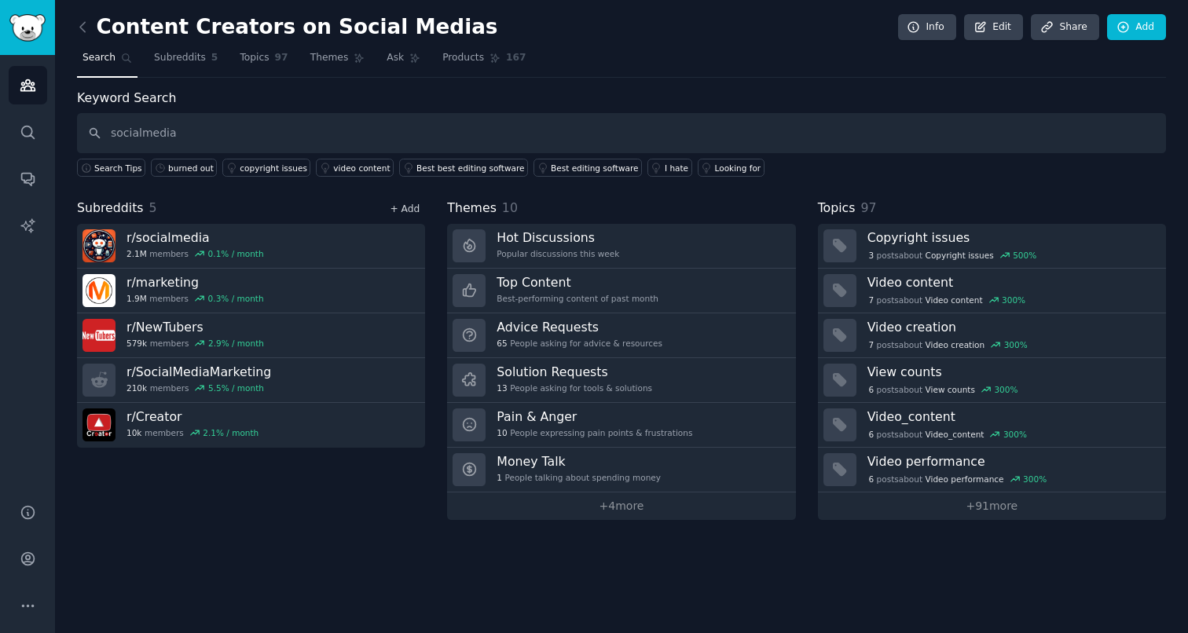
click at [408, 211] on link "+ Add" at bounding box center [405, 209] width 30 height 11
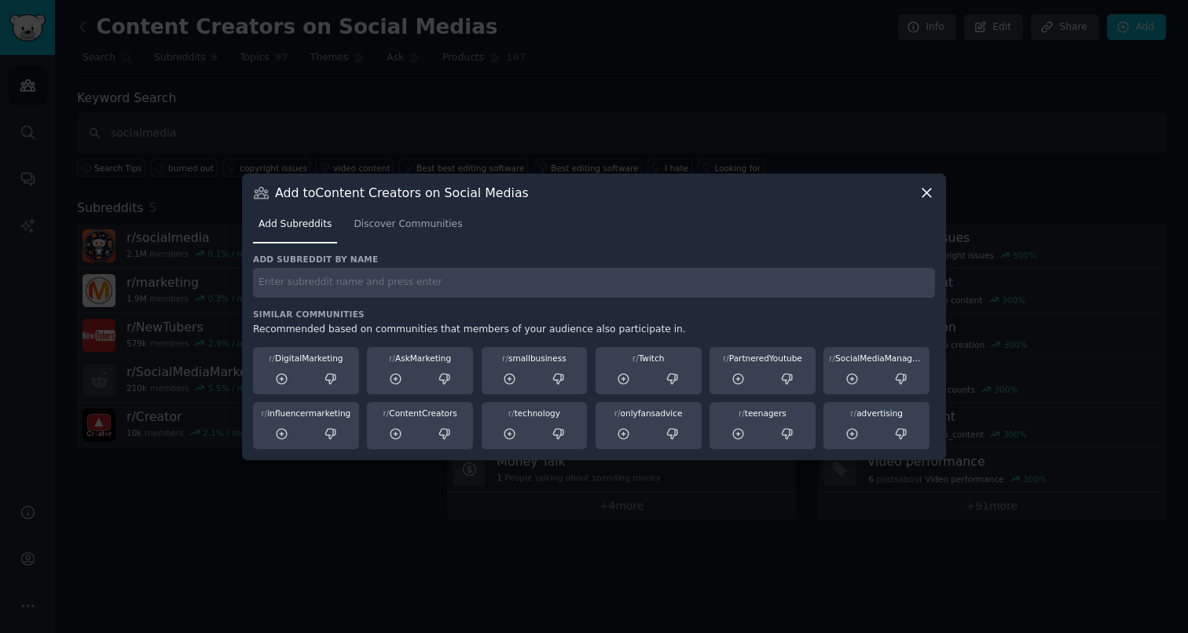
click at [368, 286] on input "text" at bounding box center [594, 283] width 682 height 31
paste input "SmallYTChannel"
type input "SmallYTChannel"
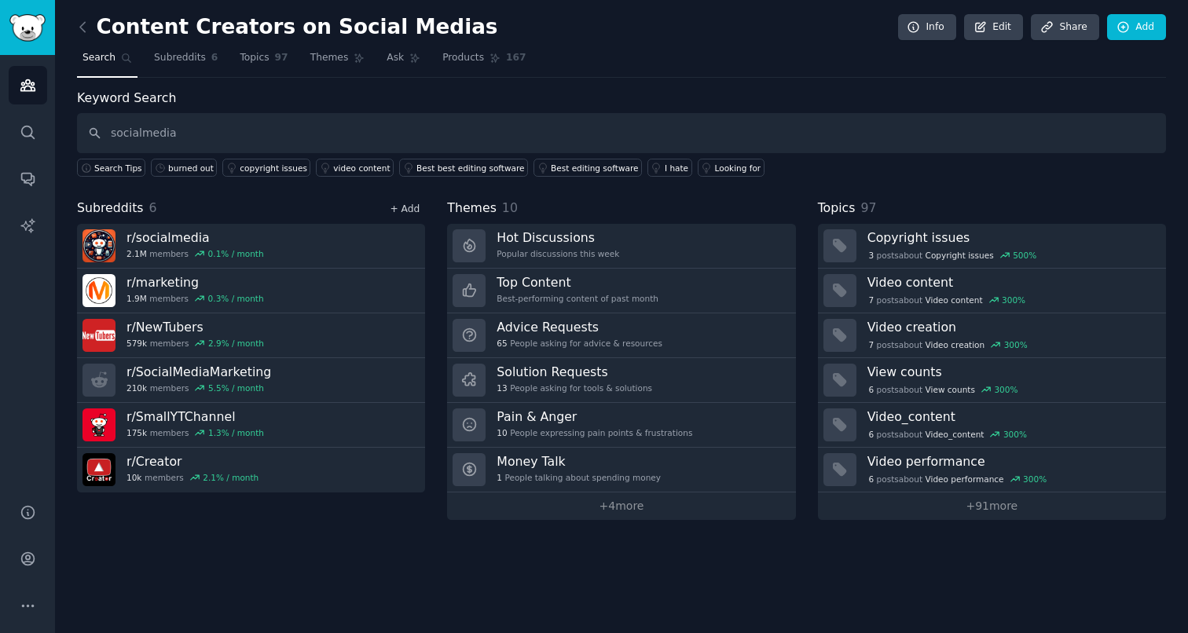
click at [409, 205] on link "+ Add" at bounding box center [405, 209] width 30 height 11
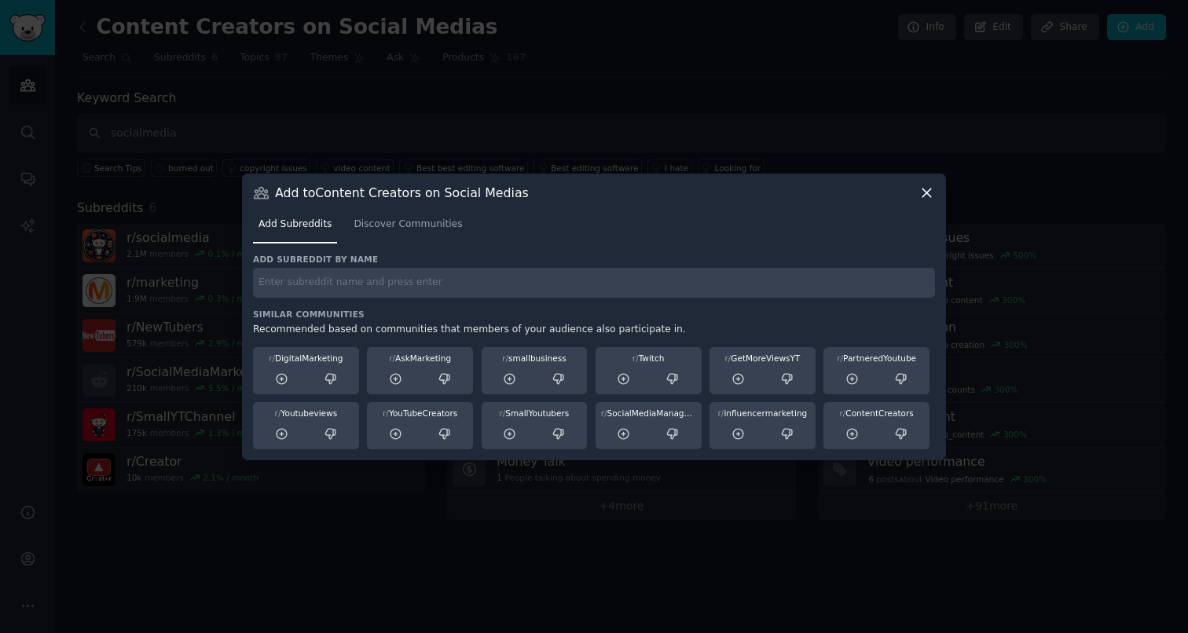
click at [429, 271] on input "text" at bounding box center [594, 283] width 682 height 31
type input "ContentCreators"
